Goal: Task Accomplishment & Management: Use online tool/utility

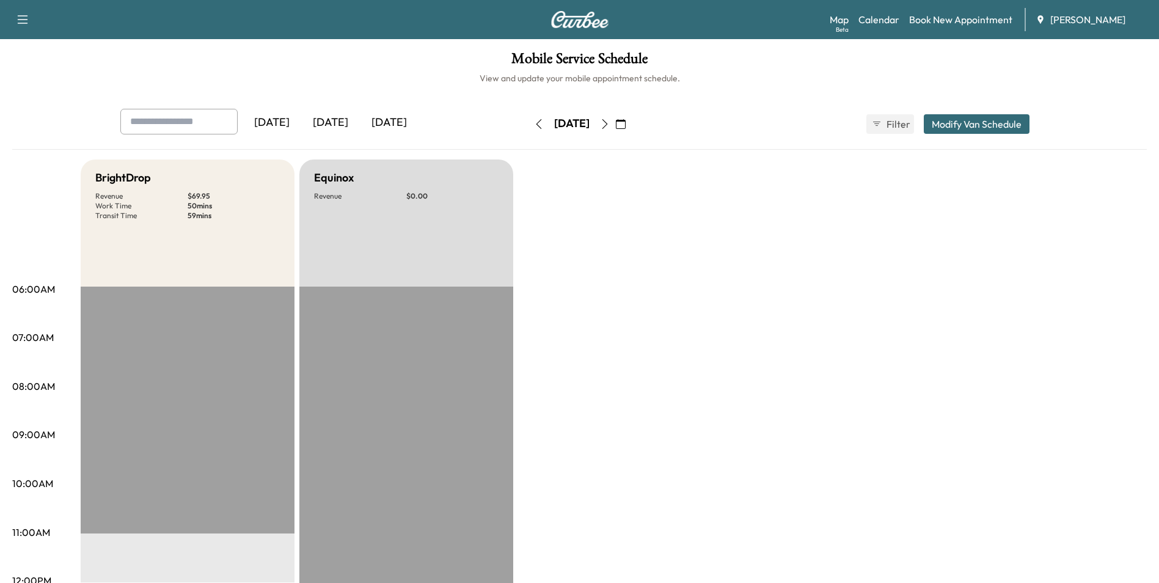
click at [610, 122] on icon "button" at bounding box center [605, 124] width 10 height 10
click at [625, 121] on icon "button" at bounding box center [621, 124] width 10 height 10
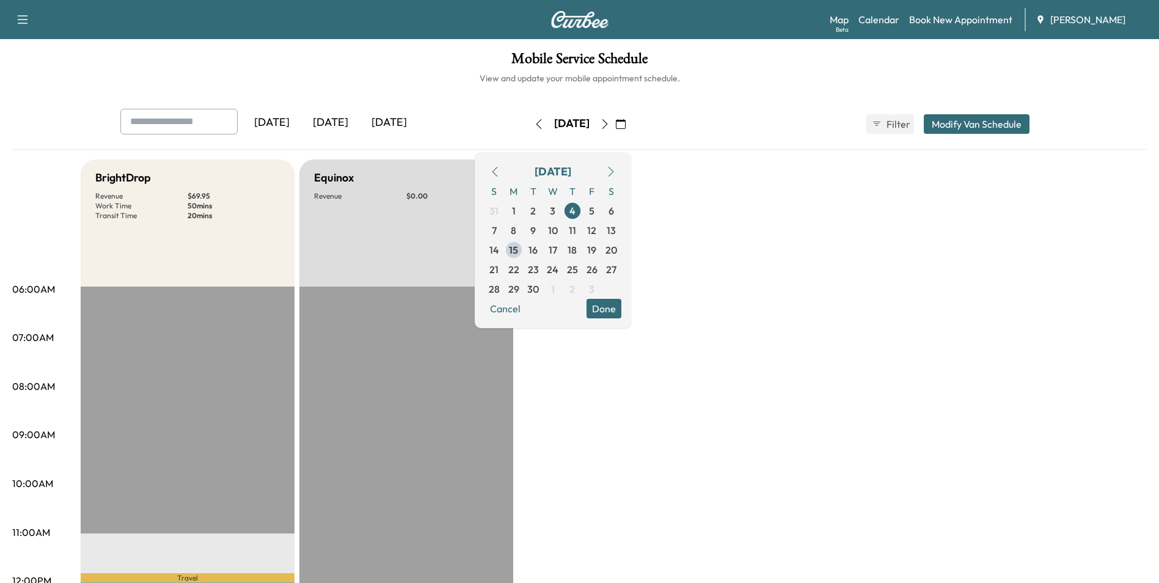
click at [518, 254] on span "15" at bounding box center [513, 250] width 9 height 15
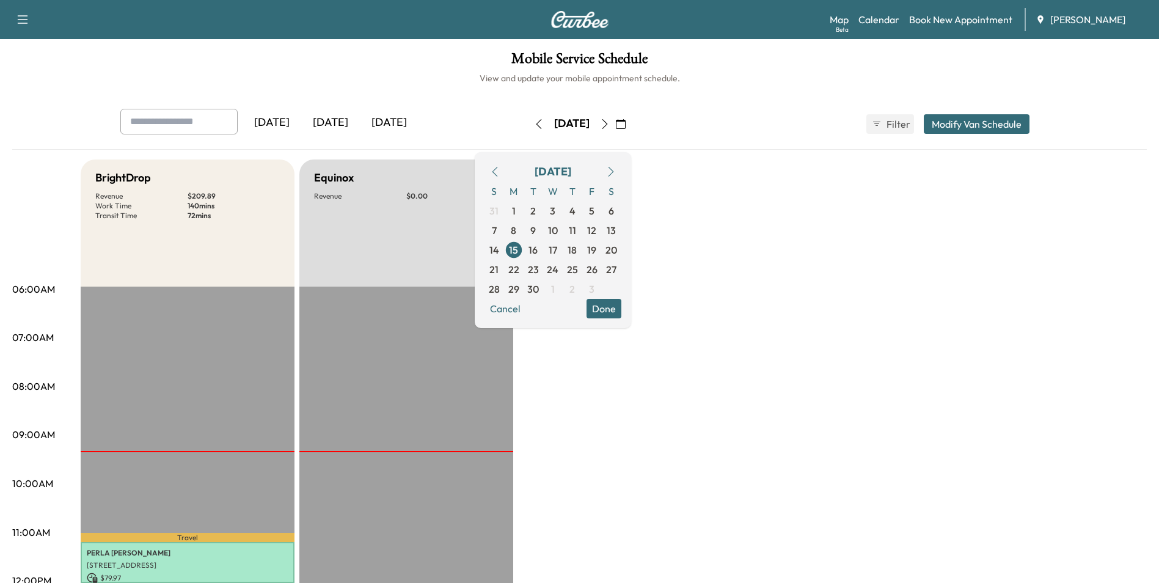
click at [803, 130] on div "Yesterday Today Tomorrow Monday, September 15 September 2025 S M T W T F S 31 1…" at bounding box center [580, 124] width 938 height 31
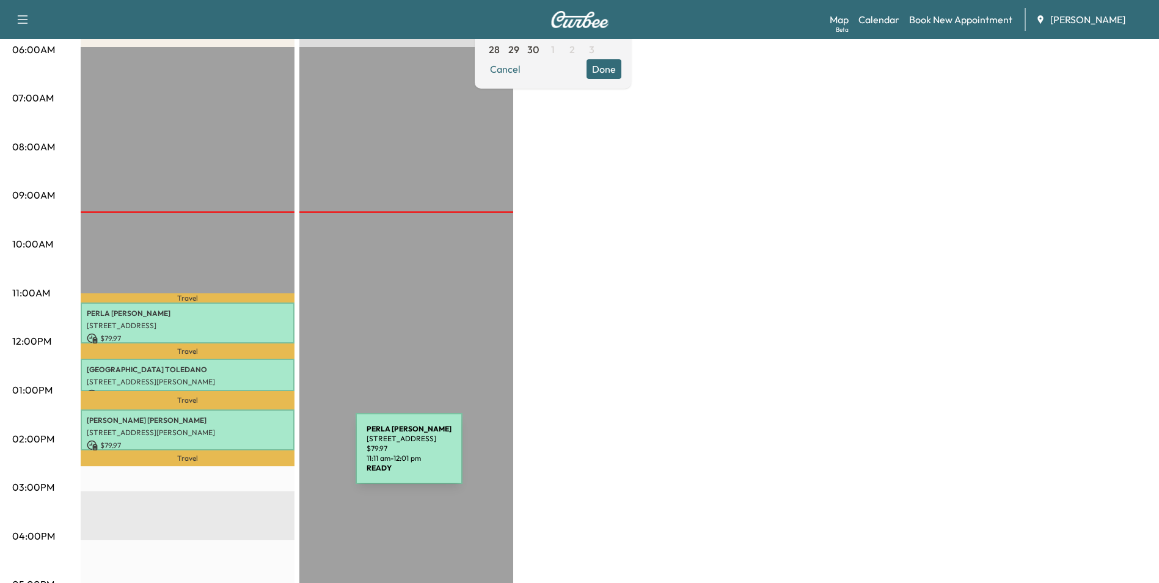
scroll to position [244, 0]
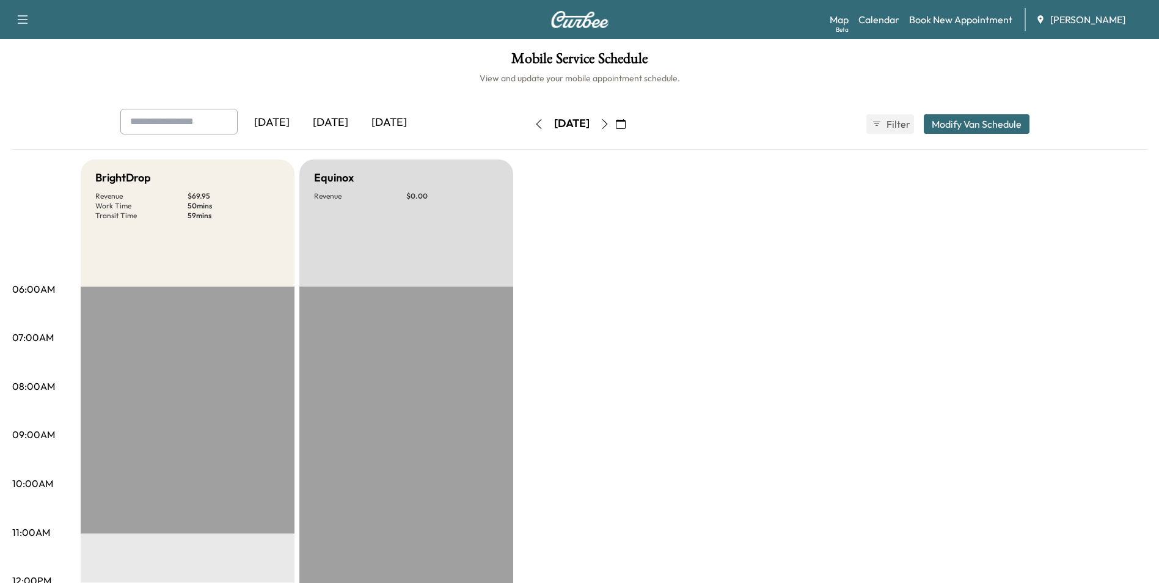
click at [631, 124] on button "button" at bounding box center [620, 124] width 21 height 20
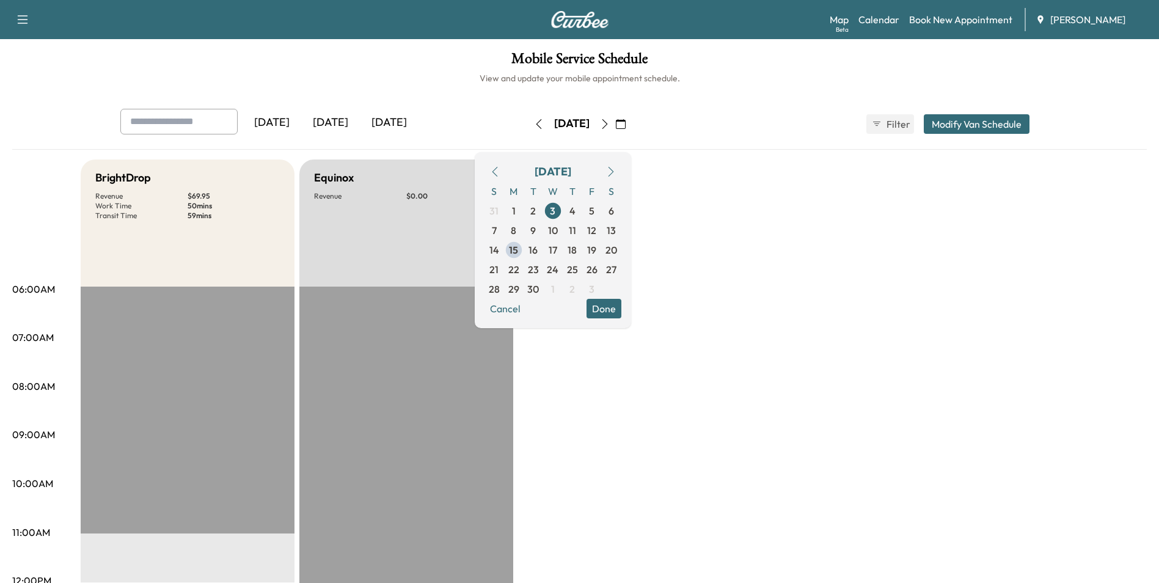
click at [518, 245] on span "15" at bounding box center [513, 250] width 9 height 15
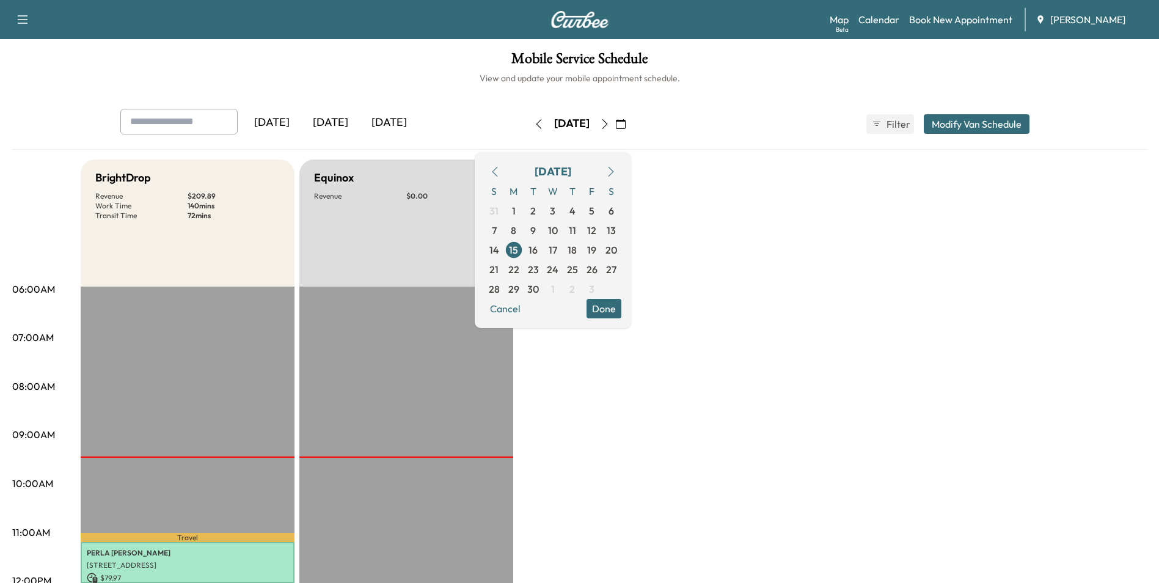
click at [721, 101] on div "Mobile Service Schedule View and update your mobile appointment schedule. [DATE…" at bounding box center [579, 563] width 1159 height 1049
